Goal: Book appointment/travel/reservation: Book appointment/travel/reservation

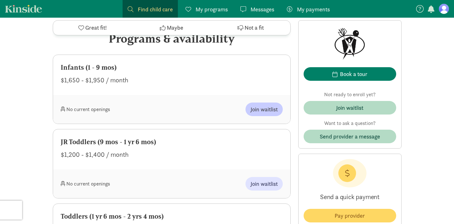
scroll to position [311, 0]
click at [261, 108] on span "Join waitlist" at bounding box center [264, 109] width 27 height 9
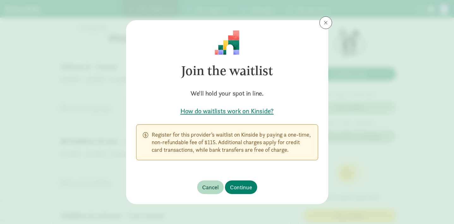
click at [329, 24] on button at bounding box center [326, 22] width 13 height 13
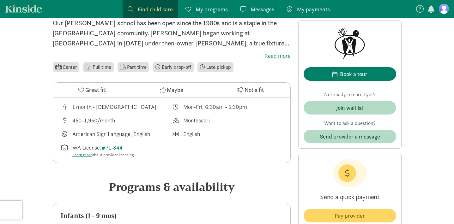
scroll to position [162, 0]
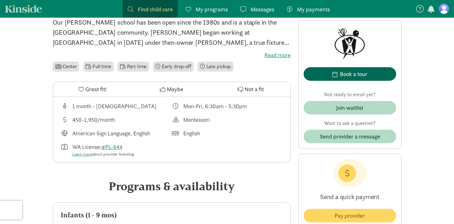
click at [354, 75] on div "Book a tour" at bounding box center [354, 74] width 28 height 9
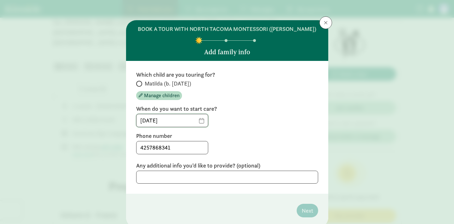
click at [198, 121] on input "[DATE]" at bounding box center [172, 120] width 71 height 13
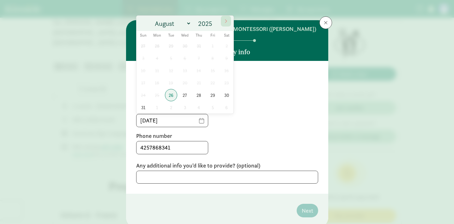
click at [226, 23] on icon at bounding box center [226, 21] width 4 height 4
select select "8"
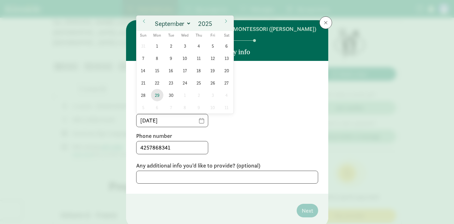
click at [156, 94] on span "29" at bounding box center [157, 95] width 12 height 12
type input "[DATE]"
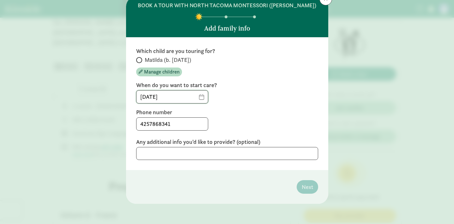
scroll to position [24, 0]
click at [183, 156] on textarea at bounding box center [227, 153] width 182 height 13
click at [138, 59] on input "Matilda (b. [DATE])" at bounding box center [138, 60] width 4 height 4
radio input "true"
click at [195, 154] on textarea at bounding box center [227, 153] width 182 height 13
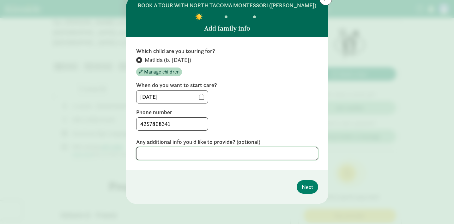
click at [257, 155] on textarea at bounding box center [227, 153] width 182 height 13
click at [303, 186] on span "Next" at bounding box center [307, 187] width 11 height 9
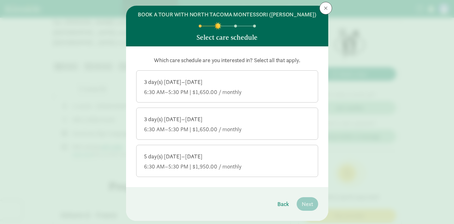
scroll to position [16, 0]
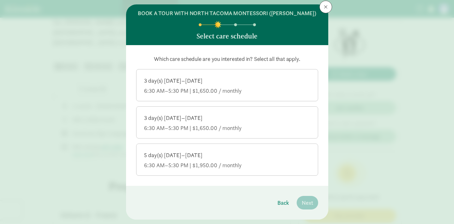
click at [233, 158] on div "5 day(s) Monday–Friday" at bounding box center [227, 156] width 166 height 8
click at [0, 0] on input "5 day(s) Monday–Friday 6:30 AM–5:30 PM | $1,950.00 / monthly" at bounding box center [0, 0] width 0 height 0
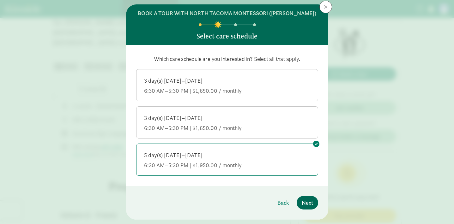
click at [308, 201] on span "Next" at bounding box center [307, 203] width 11 height 9
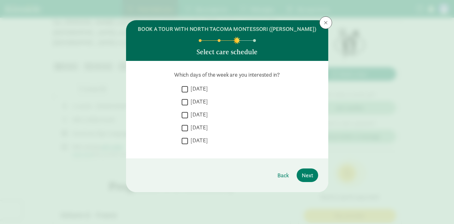
click at [185, 89] on input "Monday" at bounding box center [185, 89] width 6 height 9
checkbox input "true"
click at [184, 100] on input "Tuesday" at bounding box center [185, 102] width 6 height 9
checkbox input "true"
click at [184, 114] on input "Wednesday" at bounding box center [185, 115] width 6 height 9
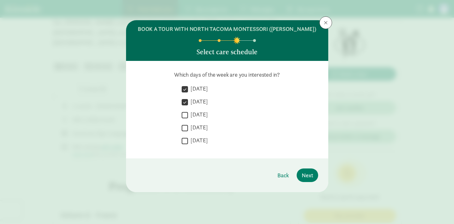
checkbox input "true"
click at [184, 126] on input "Thursday" at bounding box center [185, 128] width 6 height 9
checkbox input "true"
click at [184, 138] on input "Friday" at bounding box center [185, 141] width 6 height 9
checkbox input "true"
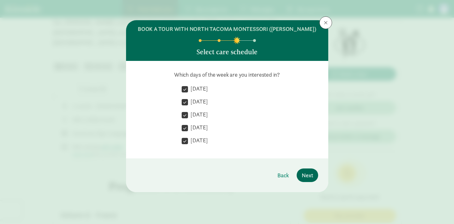
click at [303, 170] on button "Next" at bounding box center [307, 176] width 21 height 14
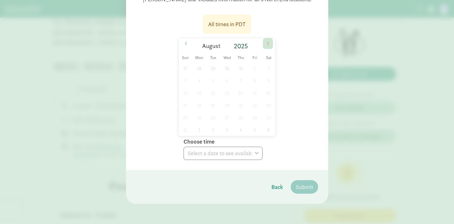
scroll to position [96, 0]
click at [266, 43] on span at bounding box center [268, 43] width 10 height 11
click at [228, 67] on span "3" at bounding box center [227, 68] width 12 height 12
select select "2025-09-03T10:00:00.000-07:00"
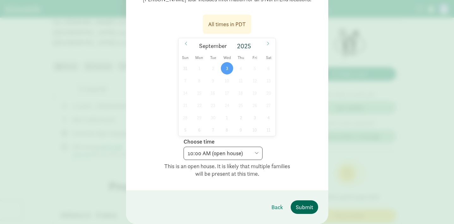
click at [304, 206] on span "Submit" at bounding box center [304, 207] width 17 height 9
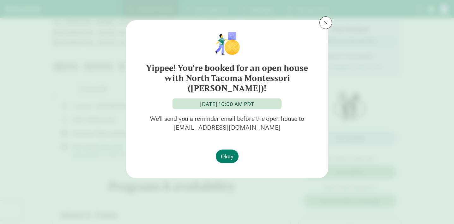
scroll to position [0, 0]
click at [229, 152] on span "Okay" at bounding box center [227, 156] width 13 height 9
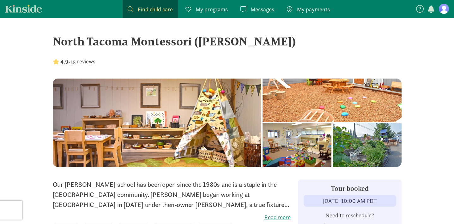
click at [153, 15] on link "Find child care Find" at bounding box center [150, 9] width 55 height 18
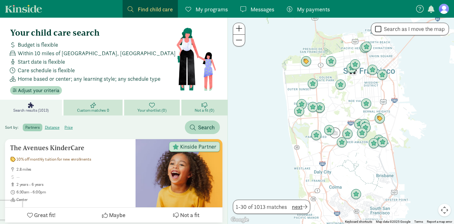
click at [296, 207] on span "next" at bounding box center [299, 207] width 15 height 9
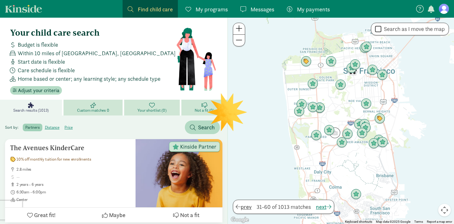
click at [247, 209] on span "prev" at bounding box center [244, 207] width 16 height 9
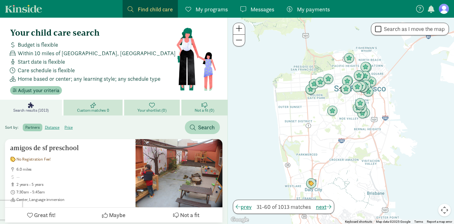
click at [48, 90] on span "Adjust your criteria" at bounding box center [38, 91] width 41 height 8
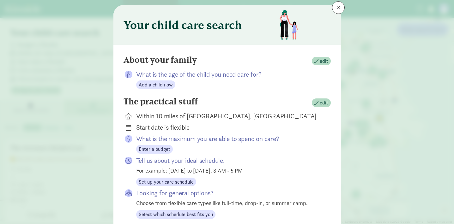
scroll to position [19, 0]
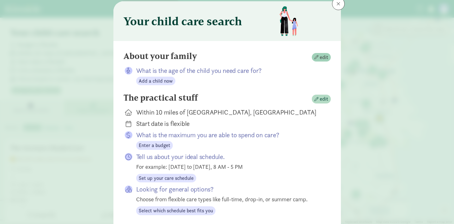
click at [326, 56] on span "edit" at bounding box center [324, 58] width 9 height 8
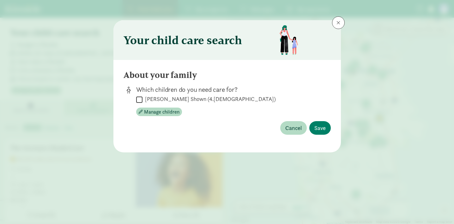
scroll to position [0, 0]
click at [138, 98] on input "Matilda DeVol Shown (4.2 months old)" at bounding box center [139, 99] width 6 height 9
checkbox input "true"
click at [323, 131] on span "Save" at bounding box center [320, 128] width 11 height 9
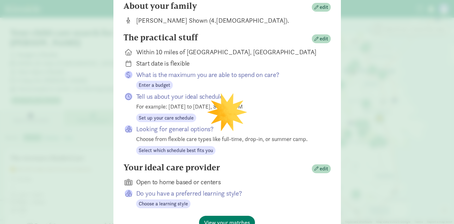
scroll to position [68, 0]
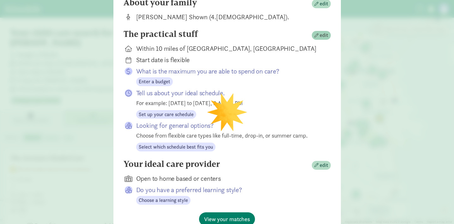
click at [316, 38] on span "button" at bounding box center [317, 36] width 4 height 4
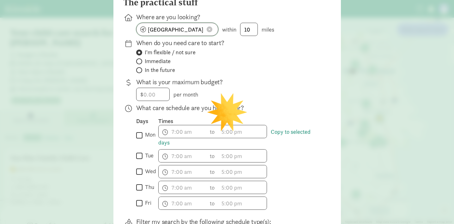
click at [201, 35] on input "San Francisco, CA" at bounding box center [178, 29] width 82 height 13
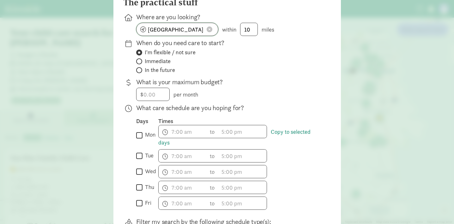
click at [201, 35] on input "San Francisco, CA" at bounding box center [178, 29] width 82 height 13
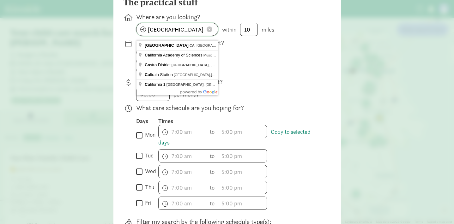
click at [201, 35] on input "San Francisco, CA" at bounding box center [178, 29] width 82 height 13
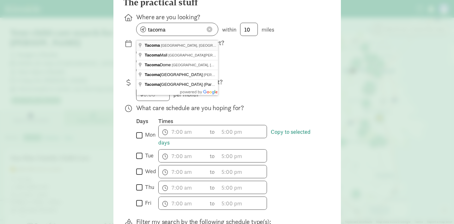
type input "Tacoma, WA, USA"
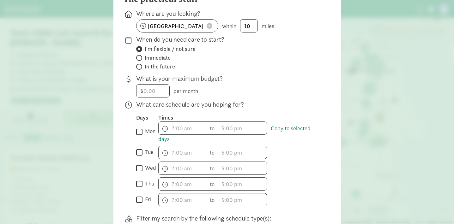
scroll to position [74, 0]
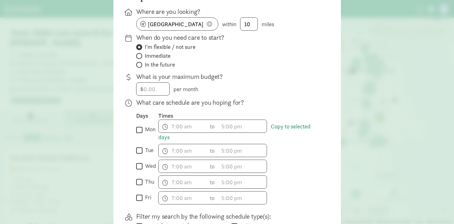
click at [140, 58] on input "Immediate" at bounding box center [138, 56] width 4 height 4
radio input "true"
radio input "false"
click at [151, 93] on input "number" at bounding box center [153, 89] width 33 height 13
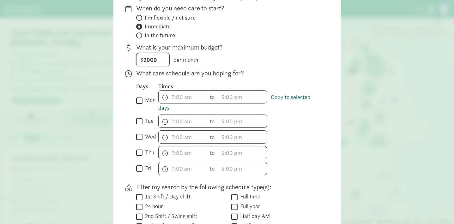
scroll to position [105, 0]
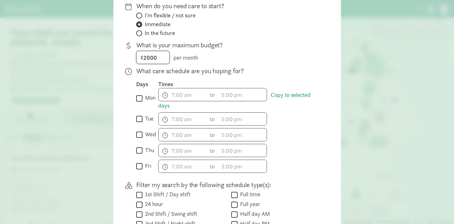
type input "2000"
click at [139, 102] on input "mon" at bounding box center [139, 98] width 6 height 9
checkbox input "true"
click at [139, 124] on input "tue" at bounding box center [139, 119] width 6 height 9
checkbox input "true"
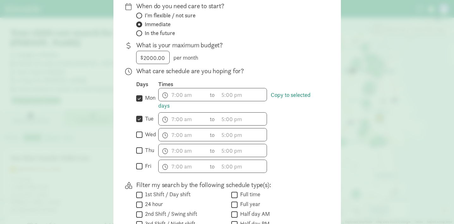
click at [139, 139] on input "wed" at bounding box center [139, 135] width 6 height 9
checkbox input "true"
click at [138, 154] on input "thu" at bounding box center [139, 151] width 6 height 9
checkbox input "true"
click at [138, 171] on input "fri" at bounding box center [139, 166] width 6 height 9
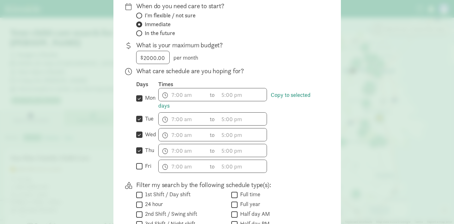
checkbox input "true"
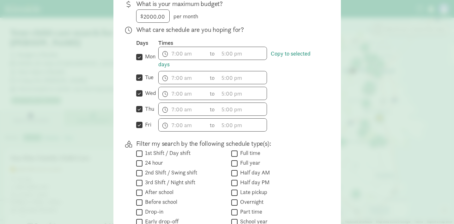
scroll to position [146, 0]
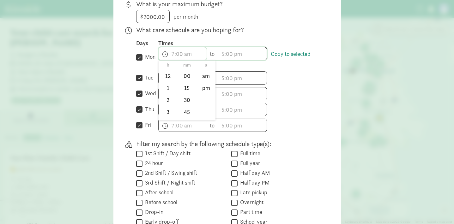
click at [165, 58] on span "h 12 1 2 3 4 5 6 7 8 9 10 11 mm 00 15 30 45 a am pm" at bounding box center [183, 53] width 48 height 13
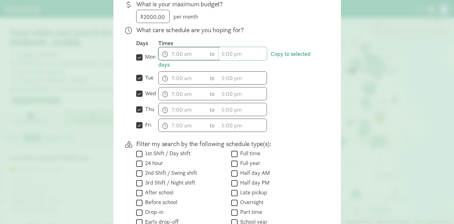
click at [224, 59] on span "h 12 1 2 3 4 5 6 7 8 9 10 11 mm 00 15 30 45 a am pm" at bounding box center [243, 53] width 48 height 13
click at [228, 114] on li "3" at bounding box center [228, 112] width 19 height 12
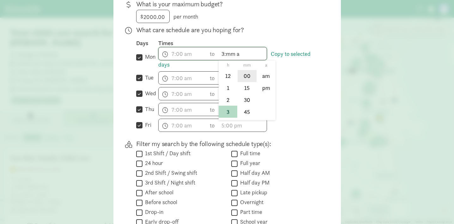
click at [248, 80] on li "00" at bounding box center [247, 76] width 19 height 12
click at [264, 91] on li "pm" at bounding box center [266, 88] width 19 height 12
type input "3:00 pm"
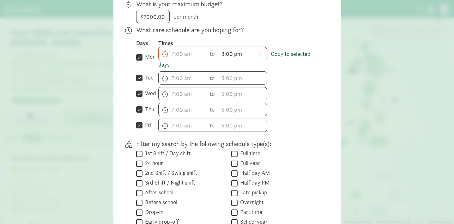
click at [283, 58] on link "Copy to selected days" at bounding box center [234, 59] width 152 height 18
click at [253, 83] on span "h 12 1 2 3 4 5 6 7 8 9 10 11 mm 00 15 30 45 a am pm" at bounding box center [243, 78] width 48 height 13
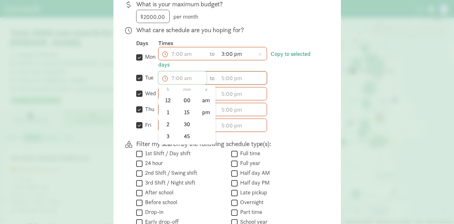
click at [192, 84] on span "h 12 1 2 3 4 5 6 7 8 9 10 11 mm 00 15 30 45 a am pm" at bounding box center [183, 78] width 48 height 13
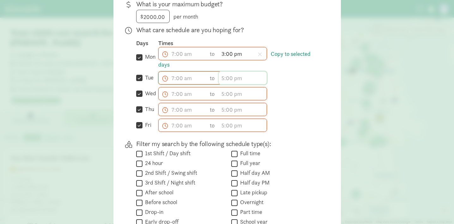
click at [247, 84] on span "h 12 1 2 3 4 5 6 7 8 9 10 11 mm 00 15 30 45 a am pm" at bounding box center [243, 78] width 48 height 13
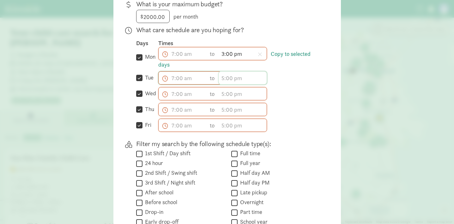
click at [236, 82] on span "h 12 1 2 3 4 5 6 7 8 9 10 11 mm 00 15 30 45 a am pm" at bounding box center [243, 78] width 48 height 13
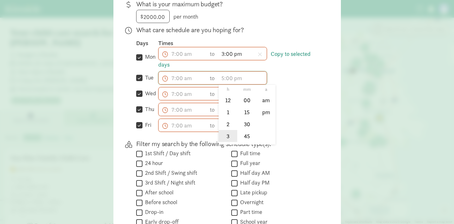
click at [228, 137] on li "3" at bounding box center [228, 136] width 19 height 12
click at [250, 104] on li "00" at bounding box center [247, 101] width 19 height 12
click at [262, 115] on li "pm" at bounding box center [266, 113] width 19 height 12
type input "3:00 pm"
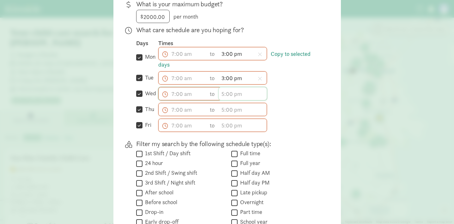
click at [230, 100] on span "h 12 1 2 3 4 5 6 7 8 9 10 11 mm 00 15 30 45 a am pm" at bounding box center [243, 94] width 48 height 13
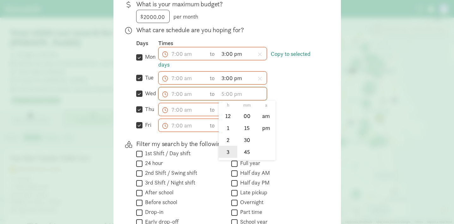
click at [230, 155] on li "3" at bounding box center [228, 152] width 19 height 12
click at [250, 122] on li "00" at bounding box center [247, 116] width 19 height 12
click at [264, 131] on li "pm" at bounding box center [266, 128] width 19 height 12
type input "3:00 pm"
click at [228, 112] on span "h 12 1 2 3 4 5 6 7 8 9 10 11 mm 00 15 30 45 a am pm" at bounding box center [243, 109] width 48 height 13
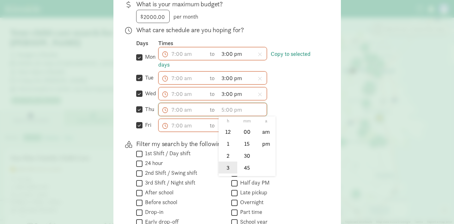
click at [229, 170] on li "3" at bounding box center [228, 168] width 19 height 12
click at [249, 136] on li "00" at bounding box center [247, 132] width 19 height 12
click at [267, 150] on li "pm" at bounding box center [266, 144] width 19 height 12
type input "3:00 pm"
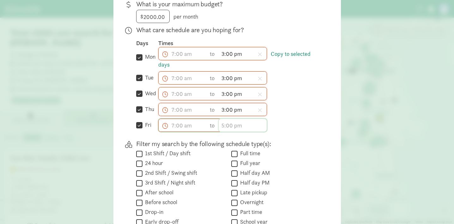
click at [230, 131] on span "h 12 1 2 3 4 5 6 7 8 9 10 11 mm 00 15 30 45 a am pm" at bounding box center [243, 125] width 48 height 13
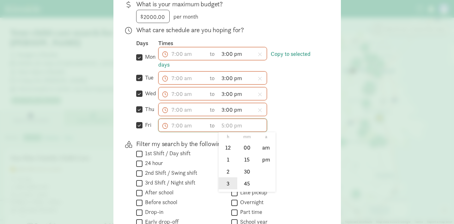
click at [230, 184] on li "3" at bounding box center [228, 184] width 19 height 12
click at [253, 150] on li "00" at bounding box center [247, 148] width 19 height 12
click at [264, 166] on li "pm" at bounding box center [266, 160] width 19 height 12
type input "3:00 pm"
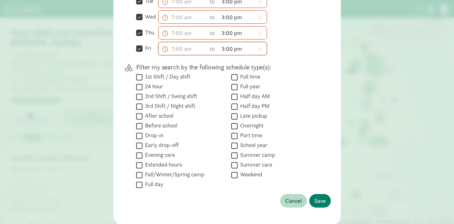
scroll to position [224, 0]
click at [235, 81] on input "Full time" at bounding box center [234, 76] width 6 height 9
checkbox input "true"
click at [322, 205] on span "Save" at bounding box center [320, 200] width 11 height 9
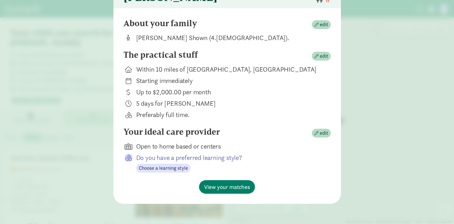
scroll to position [52, 0]
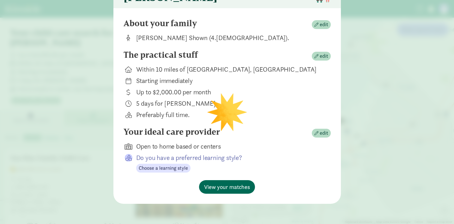
click at [242, 187] on span "View your matches" at bounding box center [227, 187] width 46 height 9
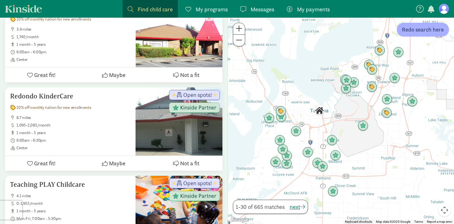
scroll to position [161, 0]
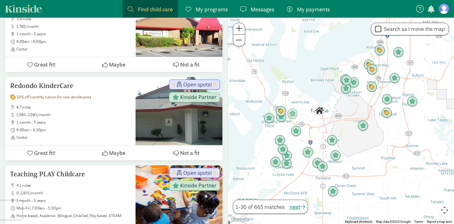
click at [238, 27] on span at bounding box center [239, 29] width 7 height 8
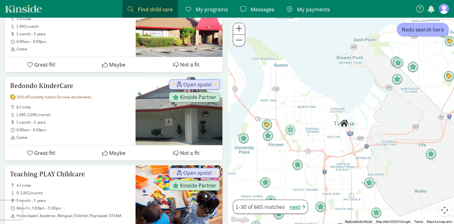
drag, startPoint x: 262, startPoint y: 71, endPoint x: 309, endPoint y: 96, distance: 52.6
click at [309, 95] on div at bounding box center [341, 121] width 226 height 207
click at [239, 28] on span at bounding box center [239, 29] width 7 height 8
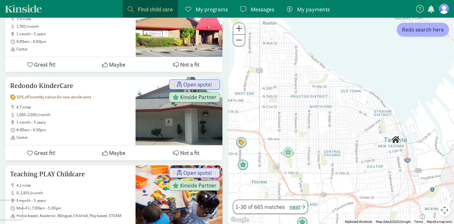
drag, startPoint x: 266, startPoint y: 78, endPoint x: 315, endPoint y: 92, distance: 50.8
click at [315, 92] on div at bounding box center [341, 121] width 226 height 207
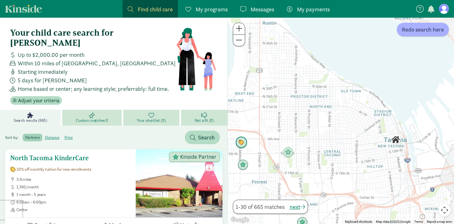
scroll to position [0, 0]
click at [48, 96] on button "Adjust your criteria" at bounding box center [36, 100] width 52 height 9
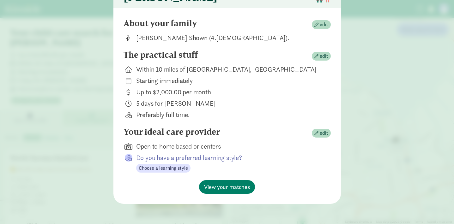
scroll to position [52, 0]
click at [319, 56] on span "button" at bounding box center [317, 56] width 4 height 4
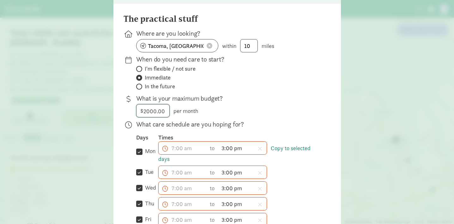
click at [156, 115] on input "2000" at bounding box center [153, 111] width 33 height 13
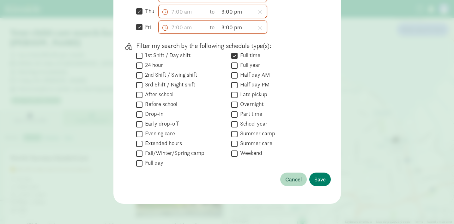
scroll to position [249, 0]
type input "2200"
click at [327, 179] on button "Save" at bounding box center [319, 180] width 21 height 14
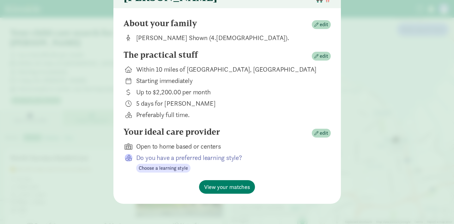
scroll to position [52, 0]
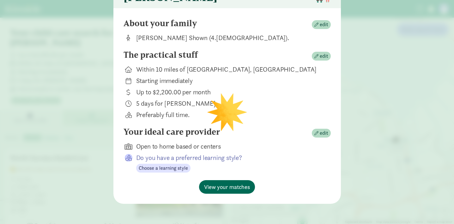
click at [233, 187] on span "View your matches" at bounding box center [227, 187] width 46 height 9
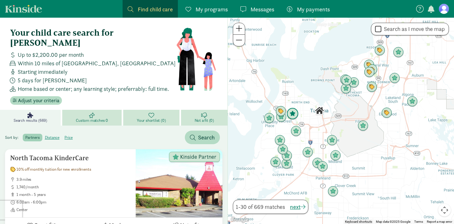
click at [295, 113] on img "Click to see details" at bounding box center [293, 114] width 12 height 12
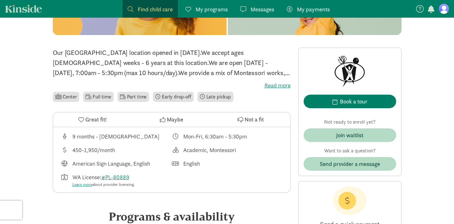
scroll to position [78, 0]
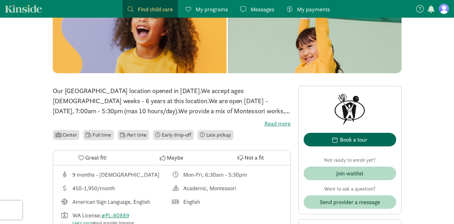
click at [322, 140] on span "Book a tour" at bounding box center [350, 140] width 83 height 9
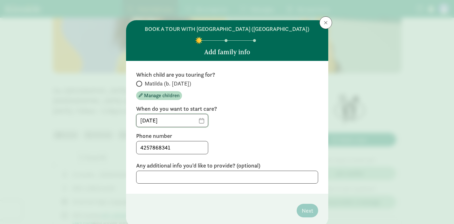
click at [199, 127] on input "[DATE]" at bounding box center [172, 120] width 71 height 13
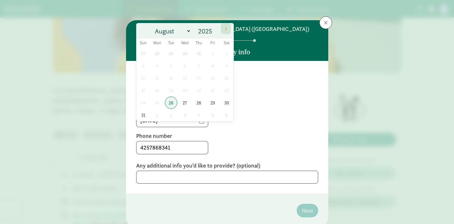
click at [229, 28] on span at bounding box center [226, 28] width 10 height 11
select select "8"
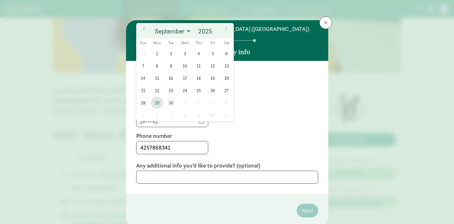
click at [157, 103] on span "29" at bounding box center [157, 103] width 12 height 12
type input "[DATE]"
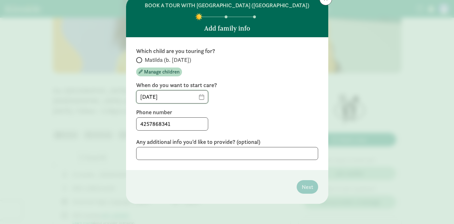
scroll to position [31, 0]
click at [274, 154] on textarea at bounding box center [227, 153] width 182 height 13
click at [172, 125] on input "4257868341" at bounding box center [172, 124] width 71 height 13
click at [138, 61] on input "Matilda (b. [DATE])" at bounding box center [138, 60] width 4 height 4
radio input "true"
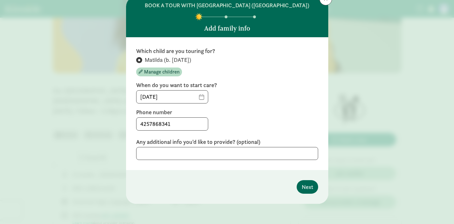
click at [306, 189] on span "Next" at bounding box center [307, 187] width 11 height 9
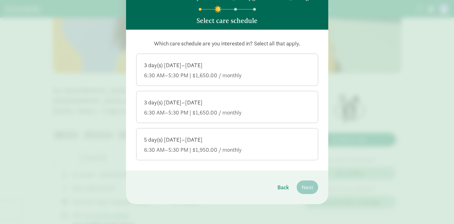
click at [198, 152] on div "5 day(s) [DATE]–[DATE] 6:30 AM–5:30 PM | $1,950.00 / monthly" at bounding box center [227, 145] width 166 height 18
click at [0, 0] on input "5 day(s) [DATE]–[DATE] 6:30 AM–5:30 PM | $1,950.00 / monthly" at bounding box center [0, 0] width 0 height 0
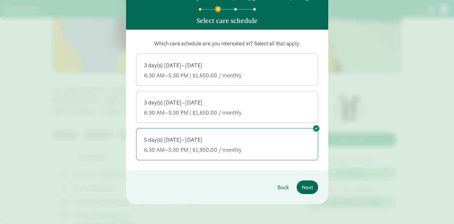
click at [311, 192] on span "Next" at bounding box center [307, 187] width 11 height 9
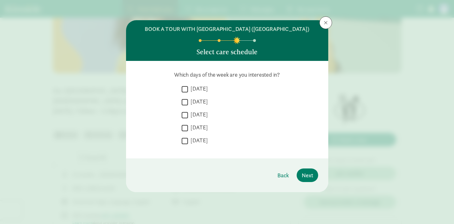
scroll to position [0, 0]
click at [185, 94] on input "Monday" at bounding box center [185, 89] width 6 height 9
checkbox input "true"
click at [185, 107] on input "Tuesday" at bounding box center [185, 102] width 6 height 9
checkbox input "true"
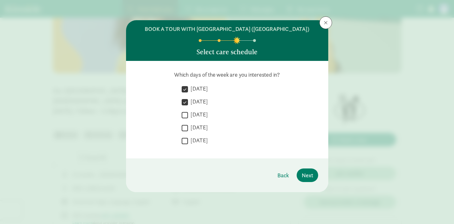
click at [184, 119] on input "Wednesday" at bounding box center [185, 115] width 6 height 9
checkbox input "true"
click at [184, 132] on input "Thursday" at bounding box center [185, 128] width 6 height 9
checkbox input "true"
click at [183, 145] on input "Friday" at bounding box center [185, 141] width 6 height 9
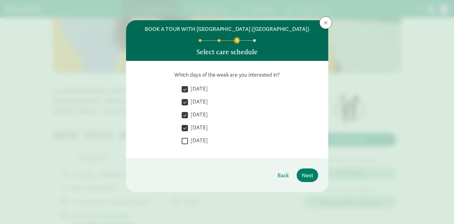
checkbox input "true"
click at [314, 182] on button "Next" at bounding box center [307, 176] width 21 height 14
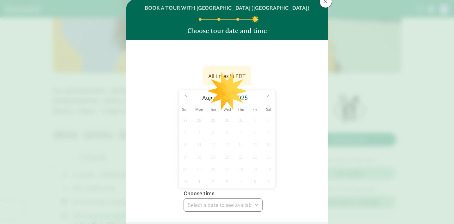
scroll to position [22, 0]
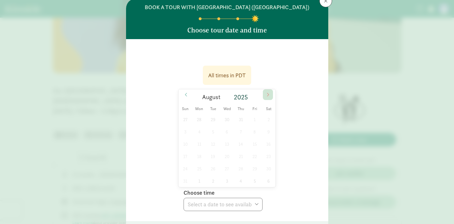
click at [269, 97] on icon at bounding box center [268, 95] width 4 height 4
click at [270, 97] on icon at bounding box center [268, 95] width 4 height 4
click at [267, 97] on icon at bounding box center [268, 95] width 4 height 4
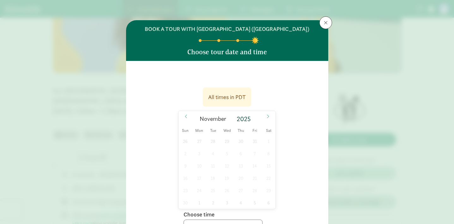
scroll to position [0, 0]
click at [329, 24] on button at bounding box center [326, 22] width 13 height 13
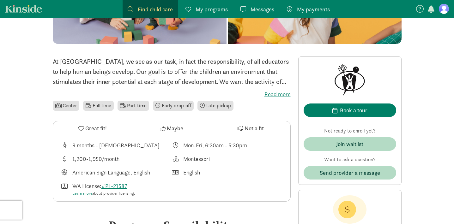
scroll to position [127, 0]
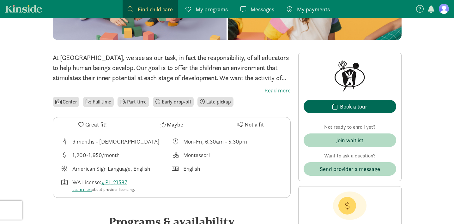
click at [348, 108] on div "Book a tour" at bounding box center [354, 106] width 28 height 9
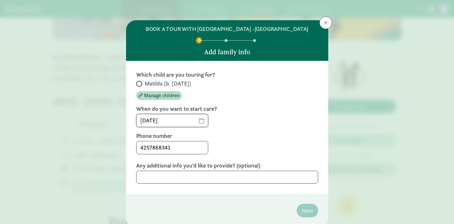
click at [196, 119] on input "[DATE]" at bounding box center [172, 120] width 71 height 13
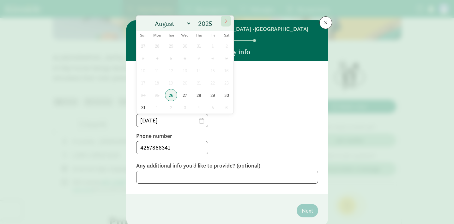
click at [228, 20] on icon at bounding box center [226, 21] width 4 height 4
select select "8"
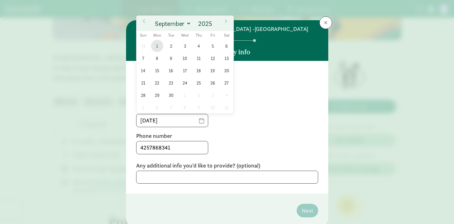
click at [161, 44] on span "1" at bounding box center [157, 46] width 12 height 12
type input "09/01/2025"
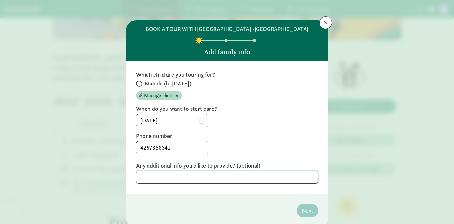
click at [275, 176] on textarea at bounding box center [227, 177] width 182 height 13
click at [140, 83] on input "Matilda (b. [DATE])" at bounding box center [138, 84] width 4 height 4
radio input "true"
click at [307, 210] on span "Next" at bounding box center [307, 211] width 11 height 9
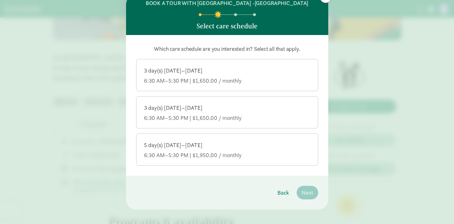
scroll to position [31, 0]
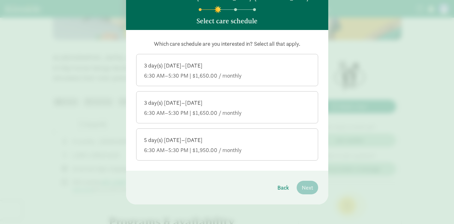
click at [258, 139] on div "5 day(s) [DATE]–[DATE]" at bounding box center [227, 141] width 166 height 8
click at [0, 0] on input "5 day(s) [DATE]–[DATE] 6:30 AM–5:30 PM | $1,950.00 / monthly" at bounding box center [0, 0] width 0 height 0
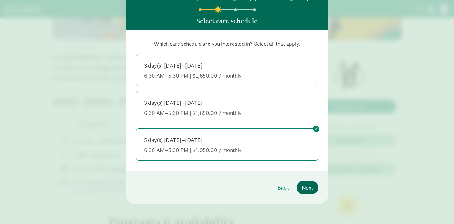
click at [310, 190] on span "Next" at bounding box center [307, 188] width 11 height 9
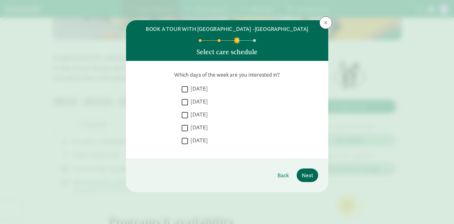
scroll to position [0, 0]
click at [186, 89] on input "[DATE]" at bounding box center [185, 89] width 6 height 9
checkbox input "true"
click at [185, 99] on input "[DATE]" at bounding box center [185, 102] width 6 height 9
checkbox input "true"
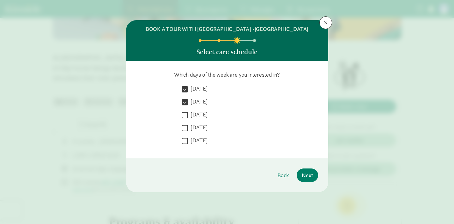
click at [185, 113] on input "[DATE]" at bounding box center [185, 115] width 6 height 9
checkbox input "true"
click at [185, 124] on input "[DATE]" at bounding box center [185, 128] width 6 height 9
checkbox input "true"
click at [185, 139] on input "[DATE]" at bounding box center [185, 141] width 6 height 9
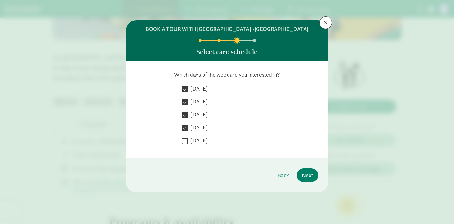
checkbox input "true"
click at [313, 175] on span "Next" at bounding box center [307, 175] width 11 height 9
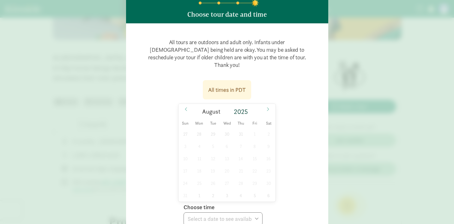
scroll to position [38, 0]
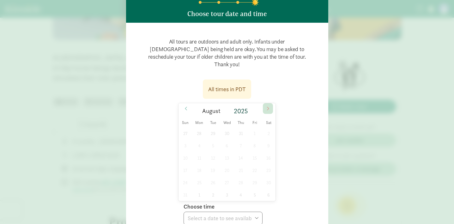
click at [268, 107] on icon at bounding box center [268, 109] width 4 height 4
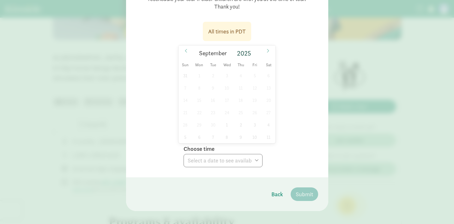
scroll to position [96, 0]
click at [269, 46] on span at bounding box center [268, 51] width 10 height 11
click at [267, 49] on icon at bounding box center [268, 51] width 4 height 4
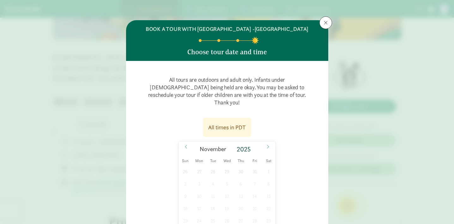
scroll to position [0, 0]
click at [323, 25] on button at bounding box center [326, 22] width 13 height 13
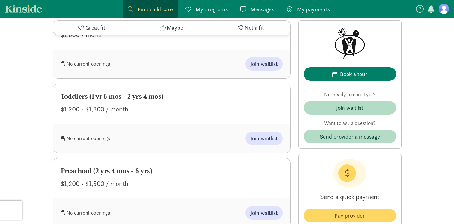
scroll to position [435, 0]
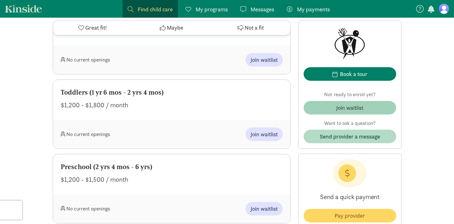
click at [341, 111] on div "Join waitlist" at bounding box center [349, 108] width 27 height 9
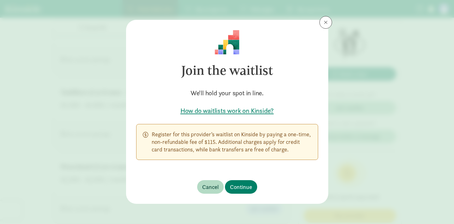
scroll to position [0, 0]
click at [327, 21] on span at bounding box center [326, 22] width 4 height 5
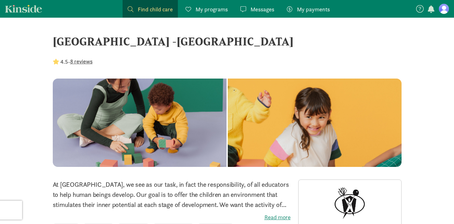
scroll to position [0, 0]
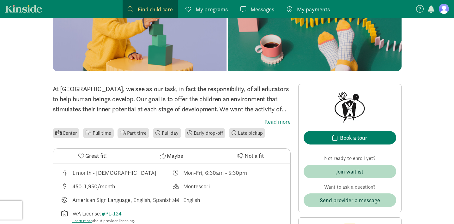
scroll to position [129, 0]
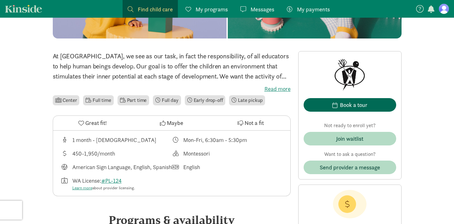
click at [348, 105] on div "Book a tour" at bounding box center [354, 105] width 28 height 9
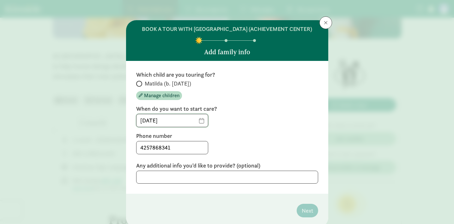
click at [198, 127] on input "[DATE]" at bounding box center [172, 120] width 71 height 13
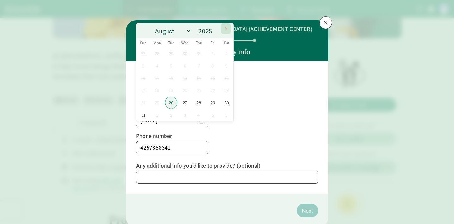
click at [226, 28] on icon at bounding box center [226, 29] width 4 height 4
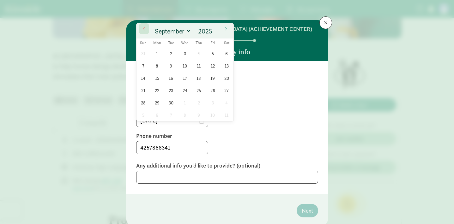
click at [146, 31] on span at bounding box center [144, 28] width 10 height 11
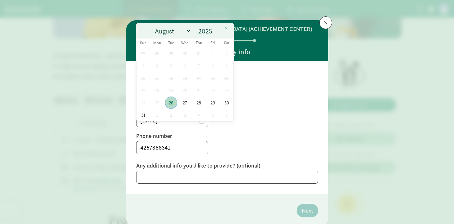
click at [171, 102] on span "26" at bounding box center [171, 103] width 12 height 12
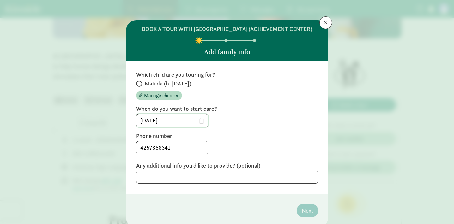
click at [197, 127] on input "[DATE]" at bounding box center [172, 120] width 71 height 13
click at [229, 23] on header "BOOK A TOUR WITH NORTH TACOMA MONTESSORI CENTER (ACHIEVEMENT CENTER) Add family…" at bounding box center [227, 40] width 202 height 41
click at [200, 127] on input "[DATE]" at bounding box center [172, 120] width 71 height 13
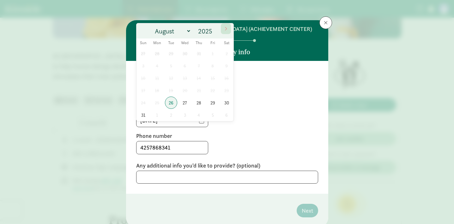
click at [229, 29] on span at bounding box center [226, 28] width 10 height 11
select select "8"
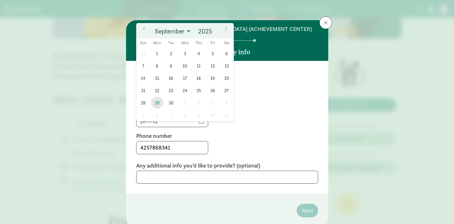
click at [156, 101] on span "29" at bounding box center [157, 103] width 12 height 12
type input "[DATE]"
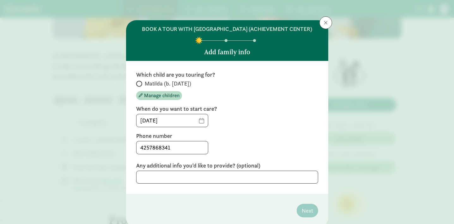
click at [140, 86] on input "Matilda (b. [DATE])" at bounding box center [138, 84] width 4 height 4
radio input "true"
click at [305, 215] on span "Next" at bounding box center [307, 211] width 11 height 9
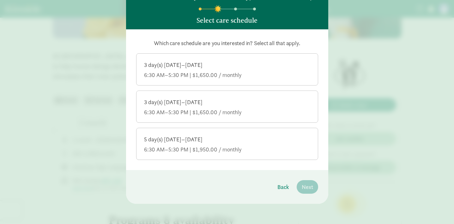
click at [236, 156] on label "5 day(s) [DATE]–[DATE] 6:30 AM–5:30 PM | $1,950.00 / monthly" at bounding box center [227, 143] width 181 height 30
click at [0, 0] on input "5 day(s) [DATE]–[DATE] 6:30 AM–5:30 PM | $1,950.00 / monthly" at bounding box center [0, 0] width 0 height 0
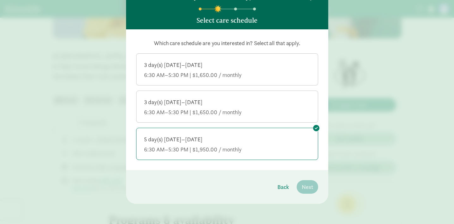
scroll to position [39, 0]
click at [310, 190] on span "Next" at bounding box center [307, 187] width 11 height 9
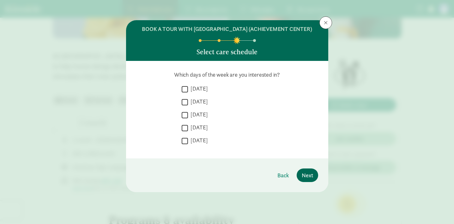
scroll to position [0, 0]
click at [185, 94] on input "[DATE]" at bounding box center [185, 89] width 6 height 9
checkbox input "true"
click at [184, 107] on input "[DATE]" at bounding box center [185, 102] width 6 height 9
checkbox input "true"
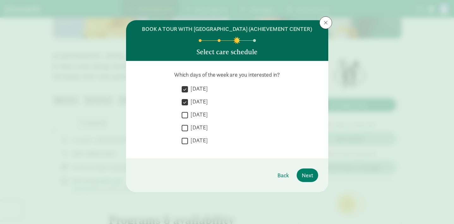
click at [184, 119] on input "[DATE]" at bounding box center [185, 115] width 6 height 9
checkbox input "true"
click at [184, 131] on div " Monday  Tuesday  Wednesday  Thursday  Friday" at bounding box center [250, 117] width 137 height 64
click at [184, 132] on input "[DATE]" at bounding box center [185, 128] width 6 height 9
checkbox input "true"
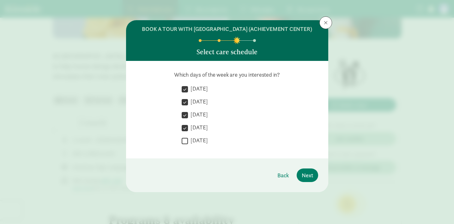
click at [184, 145] on input "[DATE]" at bounding box center [185, 141] width 6 height 9
checkbox input "true"
click at [309, 180] on span "Next" at bounding box center [307, 175] width 11 height 9
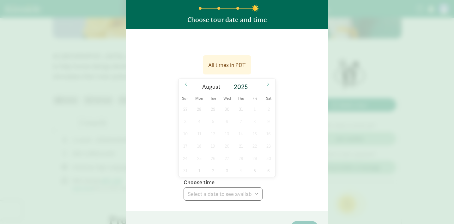
scroll to position [35, 0]
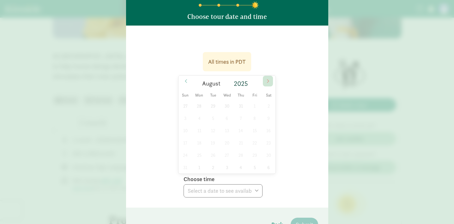
click at [267, 83] on icon at bounding box center [268, 81] width 4 height 4
click at [266, 86] on span at bounding box center [268, 81] width 10 height 11
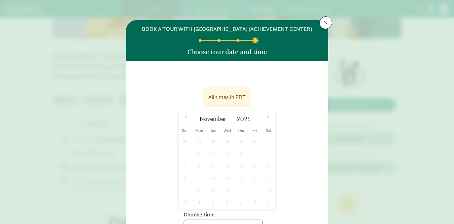
click at [327, 20] on span at bounding box center [326, 22] width 4 height 5
